Goal: Find contact information: Find contact information

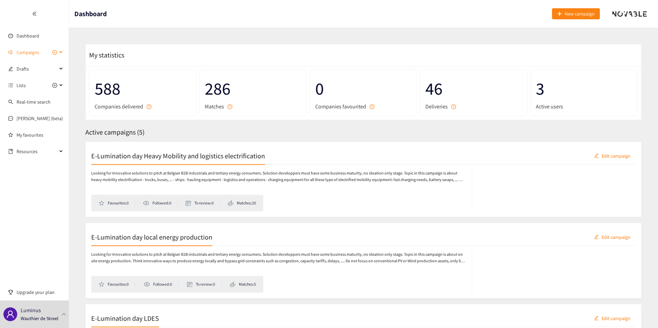
click at [37, 52] on span "Campaigns" at bounding box center [28, 52] width 23 height 14
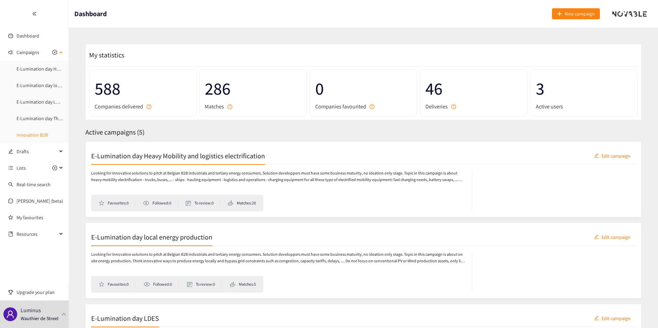
click at [34, 137] on link "Innovation B2B" at bounding box center [32, 135] width 31 height 6
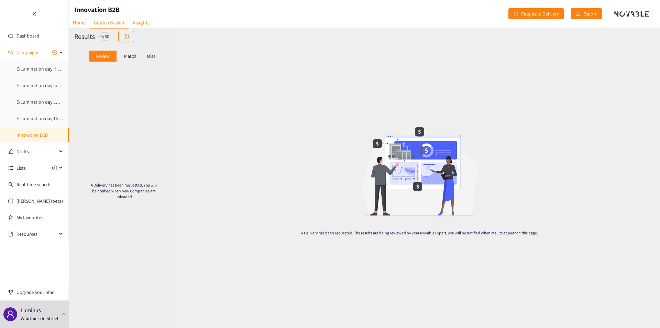
click at [126, 57] on p "Match" at bounding box center [130, 56] width 12 height 6
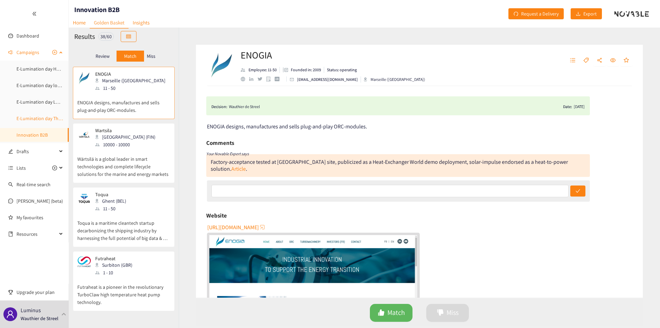
click at [20, 117] on link "E-Lumination day Thermal Energy" at bounding box center [51, 118] width 69 height 6
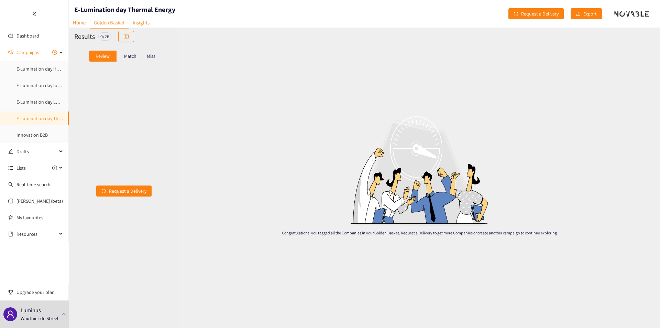
click at [134, 56] on p "Match" at bounding box center [130, 56] width 12 height 6
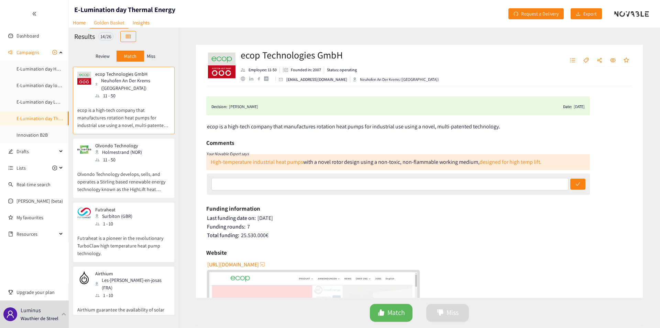
scroll to position [618, 0]
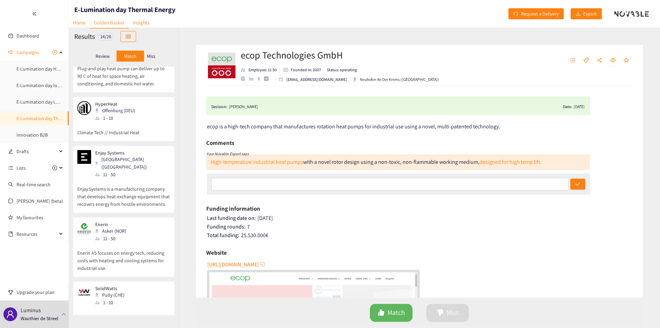
click at [148, 242] on p "Enerin AS focuses on energy tech, reducing costs with heating and cooling syste…" at bounding box center [123, 257] width 93 height 30
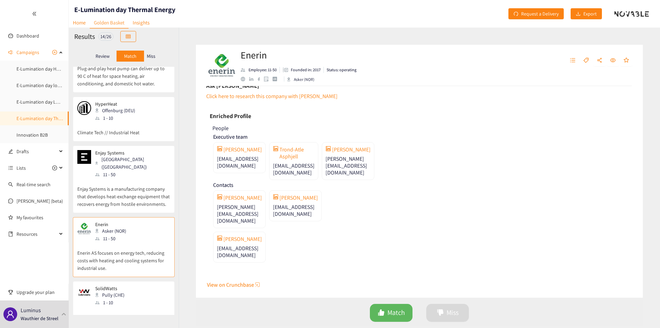
scroll to position [339, 0]
click at [238, 157] on span "[EMAIL_ADDRESS][DOMAIN_NAME]" at bounding box center [239, 162] width 45 height 14
copy div "[EMAIL_ADDRESS][DOMAIN_NAME]"
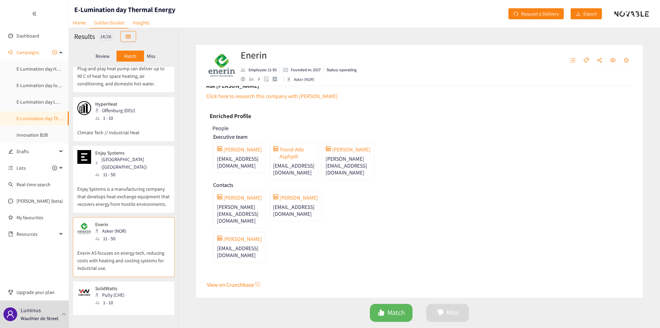
click at [284, 164] on span "[EMAIL_ADDRESS][DOMAIN_NAME]" at bounding box center [294, 169] width 42 height 14
copy div "[EMAIL_ADDRESS][DOMAIN_NAME]"
click at [338, 165] on span "[PERSON_NAME][EMAIL_ADDRESS][DOMAIN_NAME]" at bounding box center [348, 165] width 45 height 21
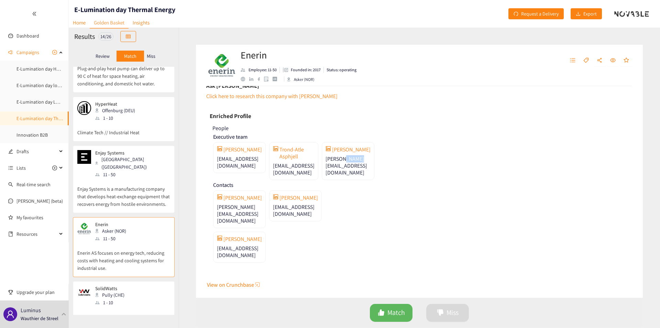
click at [338, 165] on span "[PERSON_NAME][EMAIL_ADDRESS][DOMAIN_NAME]" at bounding box center [348, 165] width 45 height 21
